Goal: Task Accomplishment & Management: Manage account settings

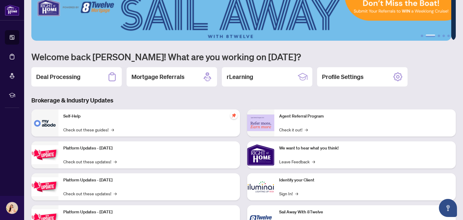
scroll to position [12, 0]
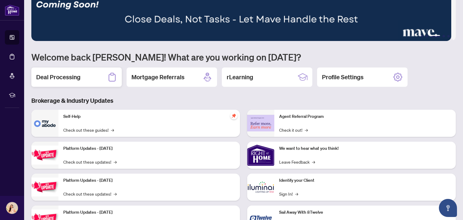
click at [77, 79] on h2 "Deal Processing" at bounding box center [58, 77] width 44 height 8
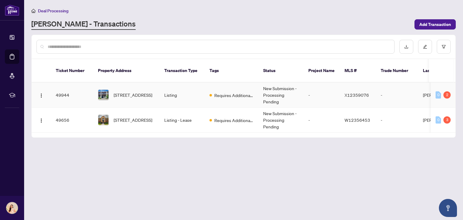
click at [387, 84] on td "-" at bounding box center [397, 95] width 42 height 25
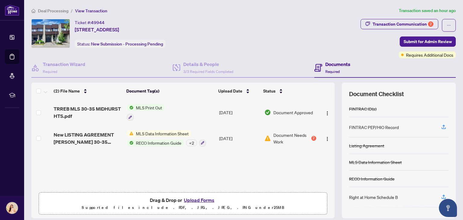
click at [294, 138] on span "Document Needs Work" at bounding box center [291, 138] width 37 height 13
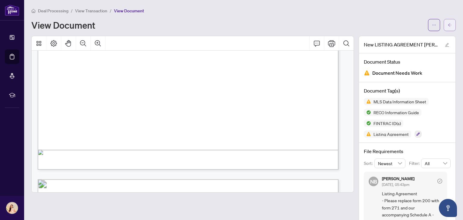
click at [448, 25] on icon "arrow-left" at bounding box center [450, 24] width 4 height 3
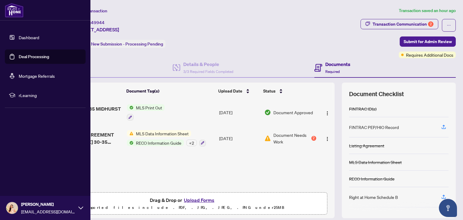
click at [39, 39] on link "Dashboard" at bounding box center [29, 37] width 20 height 5
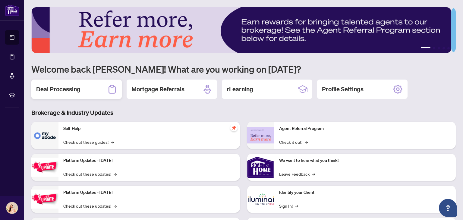
click at [108, 92] on icon at bounding box center [112, 89] width 10 height 10
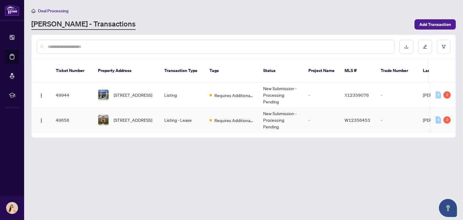
click at [273, 119] on td "New Submission - Processing Pending" at bounding box center [280, 120] width 45 height 25
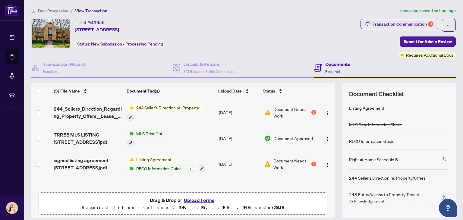
click at [273, 113] on span "Document Needs Work" at bounding box center [291, 112] width 37 height 13
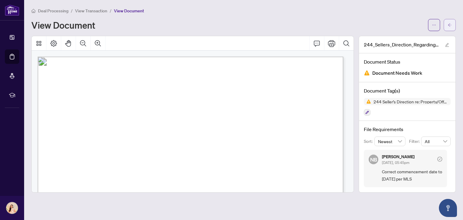
click at [452, 27] on button "button" at bounding box center [450, 25] width 12 height 12
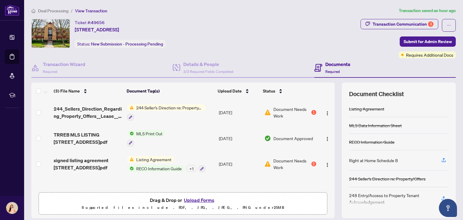
click at [246, 167] on td "[DATE]" at bounding box center [238, 164] width 45 height 26
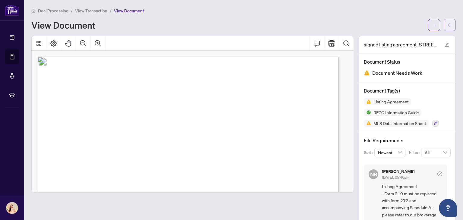
click at [447, 28] on span "button" at bounding box center [449, 25] width 4 height 10
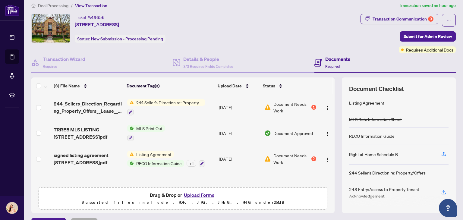
scroll to position [5, 0]
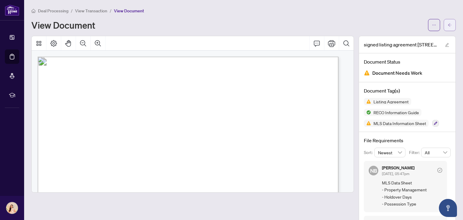
click at [447, 27] on icon "arrow-left" at bounding box center [449, 25] width 4 height 4
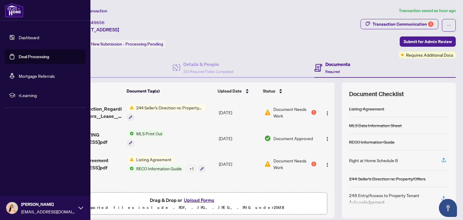
click at [38, 38] on link "Dashboard" at bounding box center [29, 37] width 20 height 5
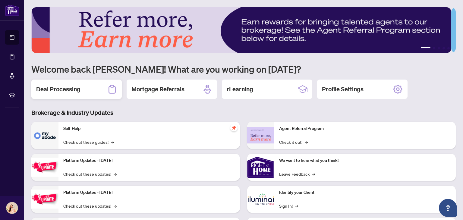
click at [75, 91] on h2 "Deal Processing" at bounding box center [58, 89] width 44 height 8
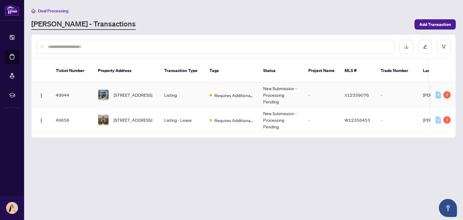
click at [258, 87] on td "Requires Additional Docs" at bounding box center [232, 95] width 54 height 25
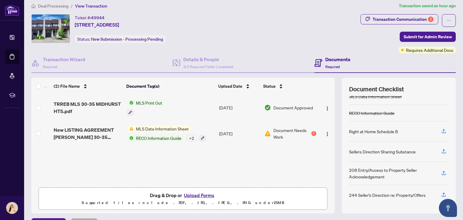
scroll to position [4, 0]
click at [224, 131] on td "[DATE]" at bounding box center [239, 134] width 45 height 26
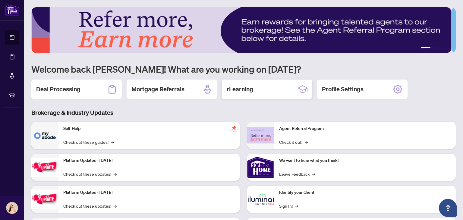
click at [271, 93] on div "rLearning" at bounding box center [267, 89] width 90 height 19
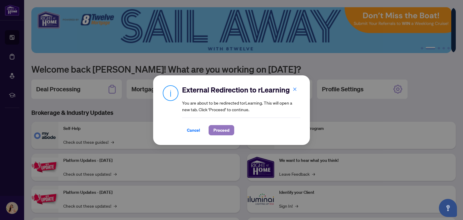
click at [224, 130] on span "Proceed" at bounding box center [221, 130] width 16 height 10
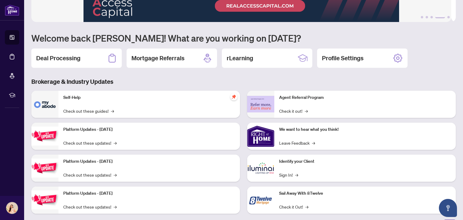
scroll to position [40, 0]
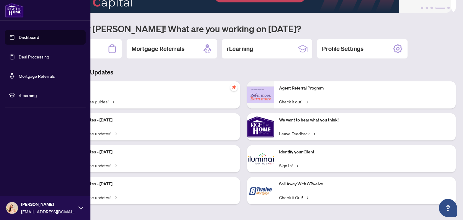
click at [42, 57] on link "Deal Processing" at bounding box center [34, 56] width 30 height 5
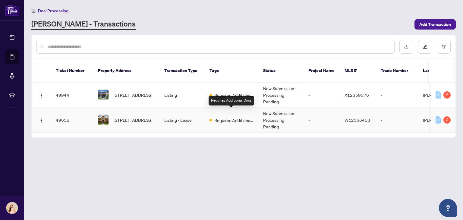
click at [230, 117] on span "Requires Additional Docs" at bounding box center [233, 120] width 39 height 7
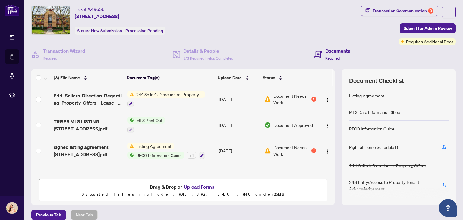
scroll to position [1, 0]
click at [168, 98] on div "244 Seller’s Direction re: Property/Offers" at bounding box center [166, 99] width 78 height 16
click at [311, 99] on td "Document Needs Work 1" at bounding box center [290, 99] width 57 height 26
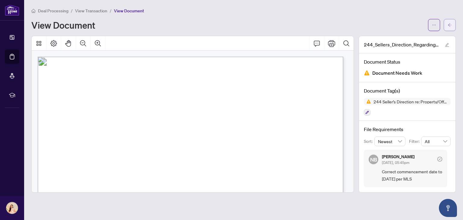
click at [452, 25] on button "button" at bounding box center [450, 25] width 12 height 12
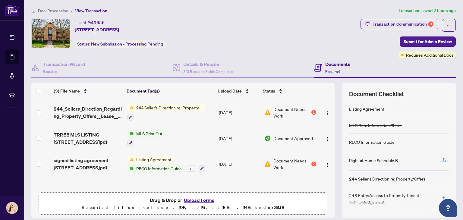
click at [311, 161] on td "Document Needs Work 2" at bounding box center [290, 164] width 57 height 26
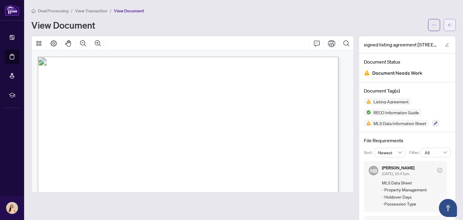
click at [448, 26] on icon "arrow-left" at bounding box center [450, 24] width 4 height 3
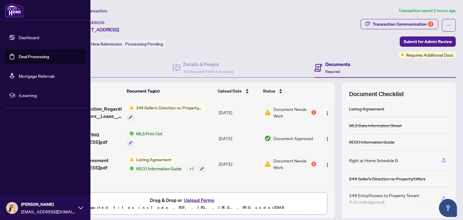
click at [33, 36] on link "Dashboard" at bounding box center [29, 37] width 20 height 5
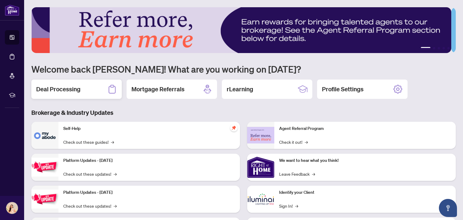
click at [87, 89] on div "Deal Processing" at bounding box center [76, 89] width 90 height 19
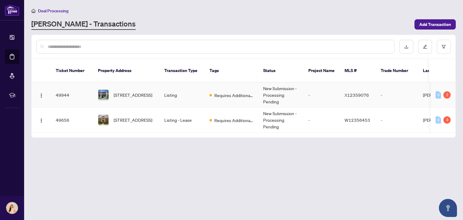
click at [190, 89] on td "Listing" at bounding box center [181, 95] width 45 height 25
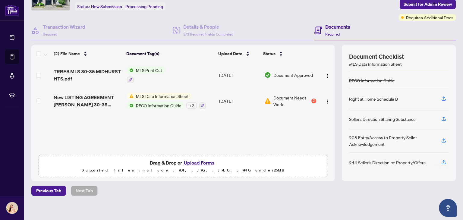
scroll to position [41, 0]
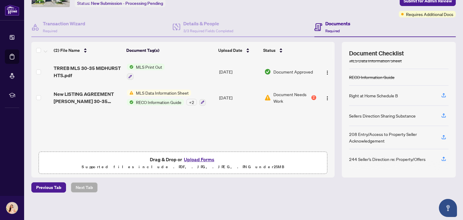
click at [410, 156] on div "244 Seller’s Direction re: Property/Offers" at bounding box center [387, 159] width 77 height 7
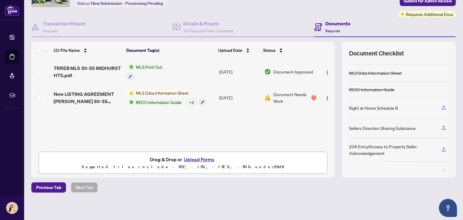
scroll to position [61, 0]
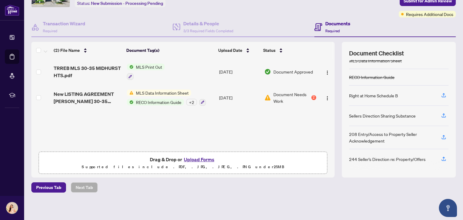
click at [186, 93] on span "MLS Data Information Sheet" at bounding box center [162, 92] width 58 height 7
click at [311, 98] on div "2" at bounding box center [313, 97] width 5 height 5
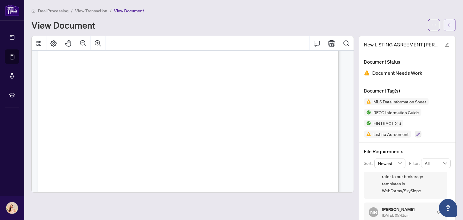
click at [447, 28] on span "button" at bounding box center [449, 25] width 4 height 10
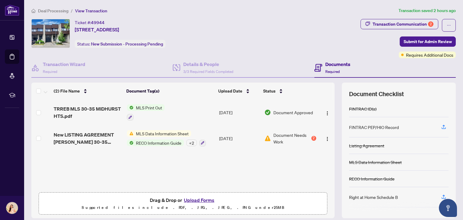
click at [175, 111] on td "MLS Print Out" at bounding box center [170, 112] width 92 height 26
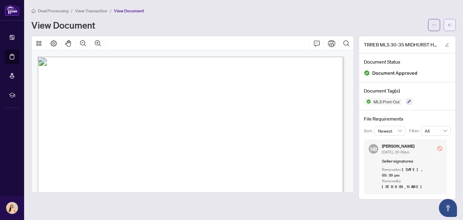
click at [449, 24] on icon "arrow-left" at bounding box center [450, 24] width 4 height 3
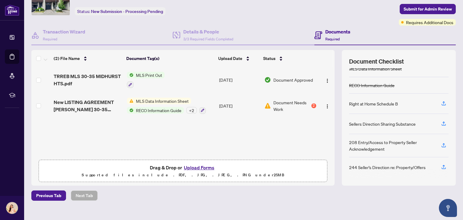
scroll to position [11, 0]
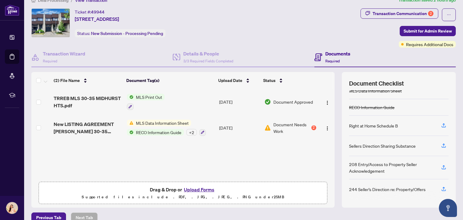
click at [249, 127] on td "[DATE]" at bounding box center [239, 128] width 45 height 26
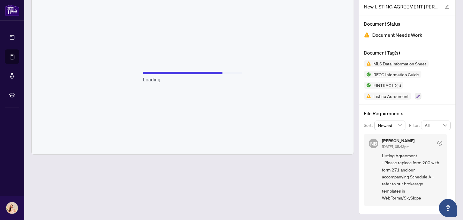
scroll to position [39, 0]
